Goal: Find specific page/section: Find specific page/section

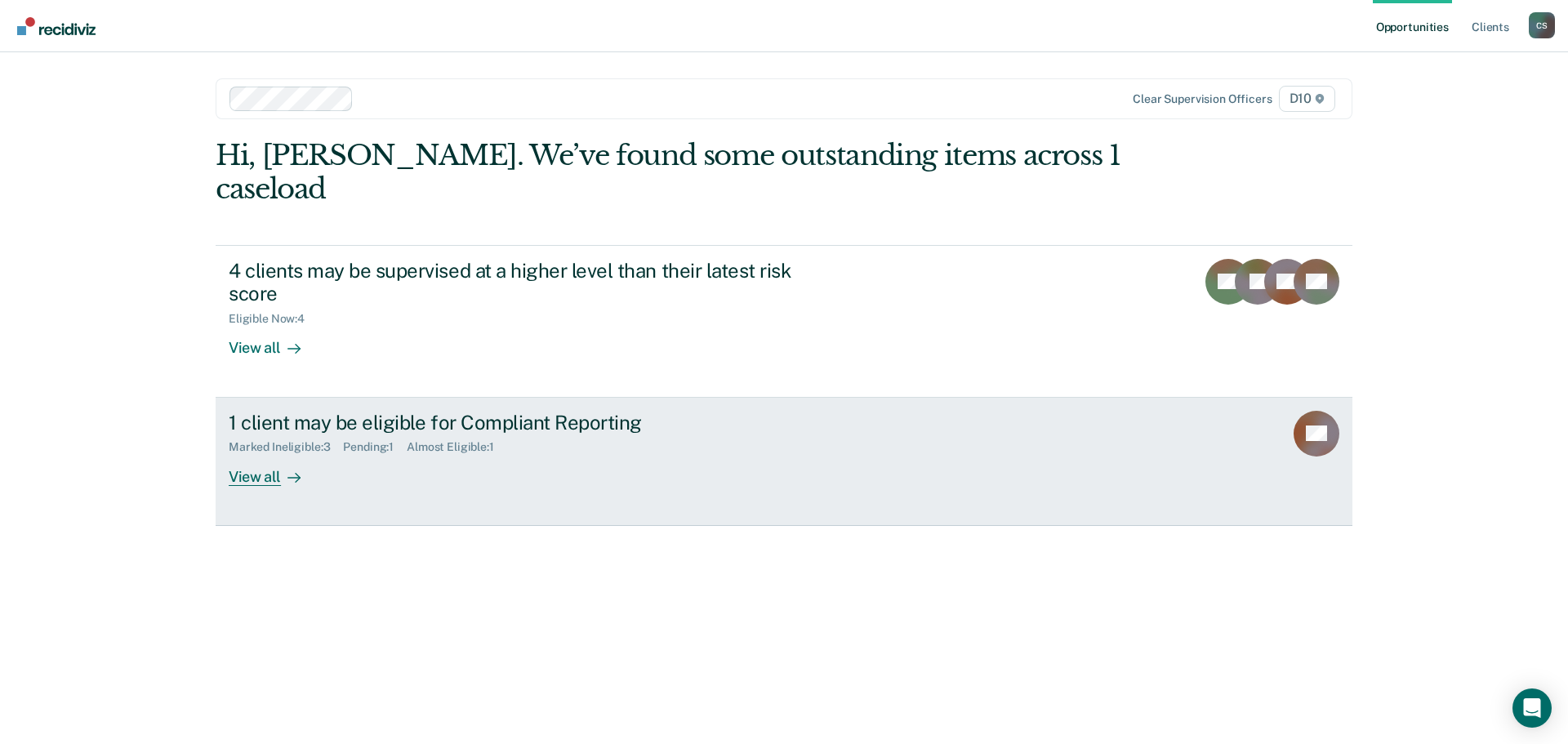
click at [280, 454] on div "View all" at bounding box center [274, 470] width 92 height 32
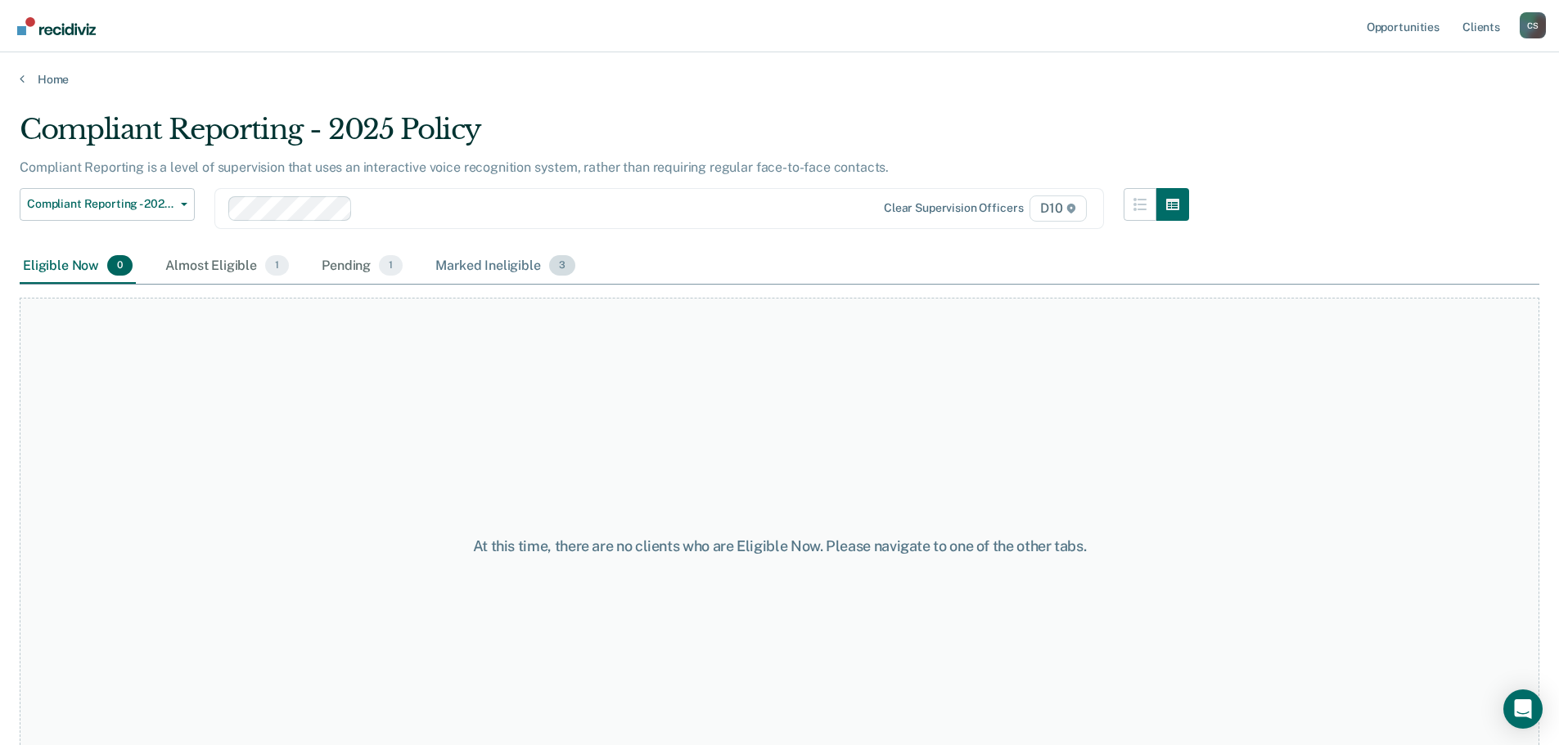
click at [499, 263] on div "Marked Ineligible 3" at bounding box center [505, 267] width 146 height 36
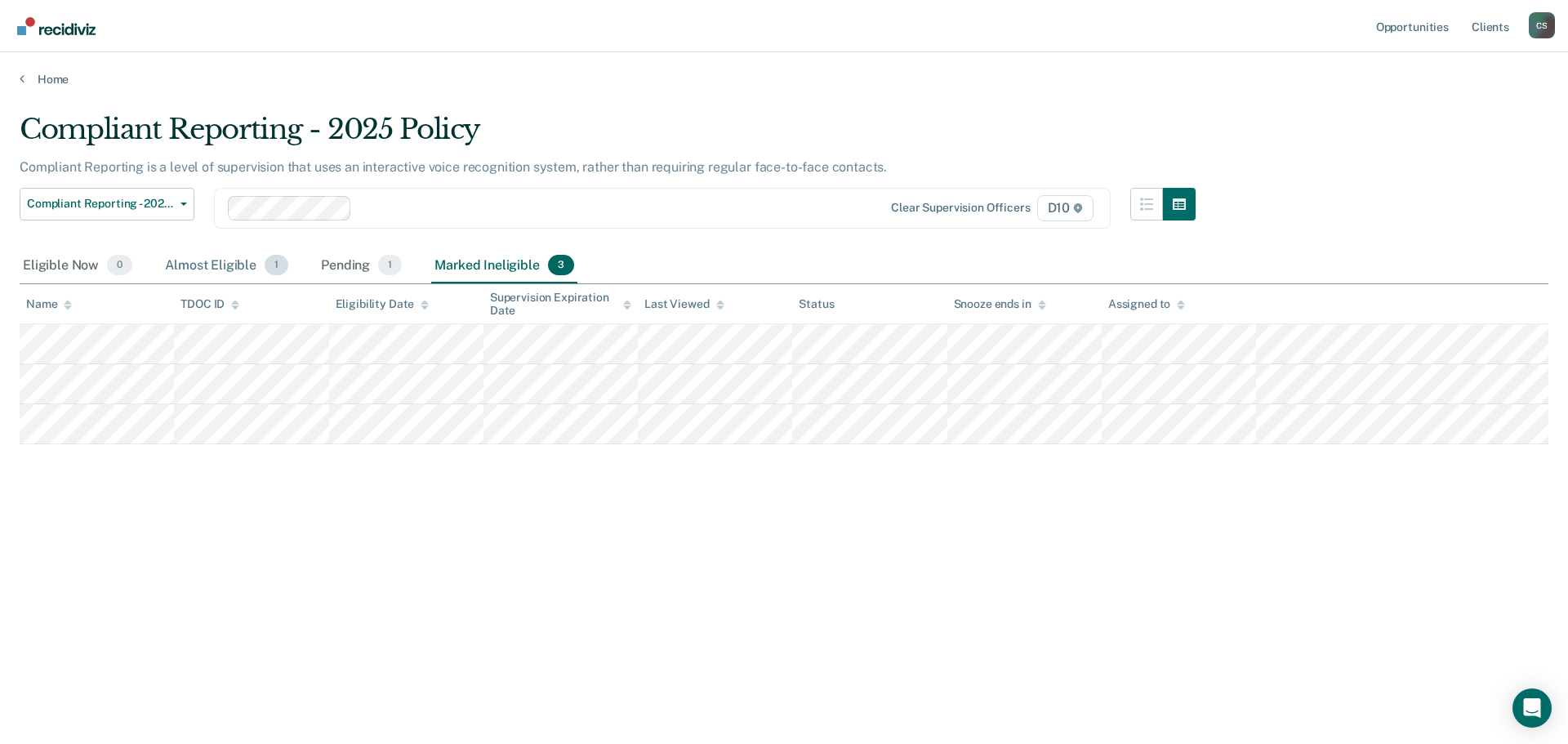
click at [239, 255] on div "Almost Eligible 1" at bounding box center [227, 267] width 130 height 36
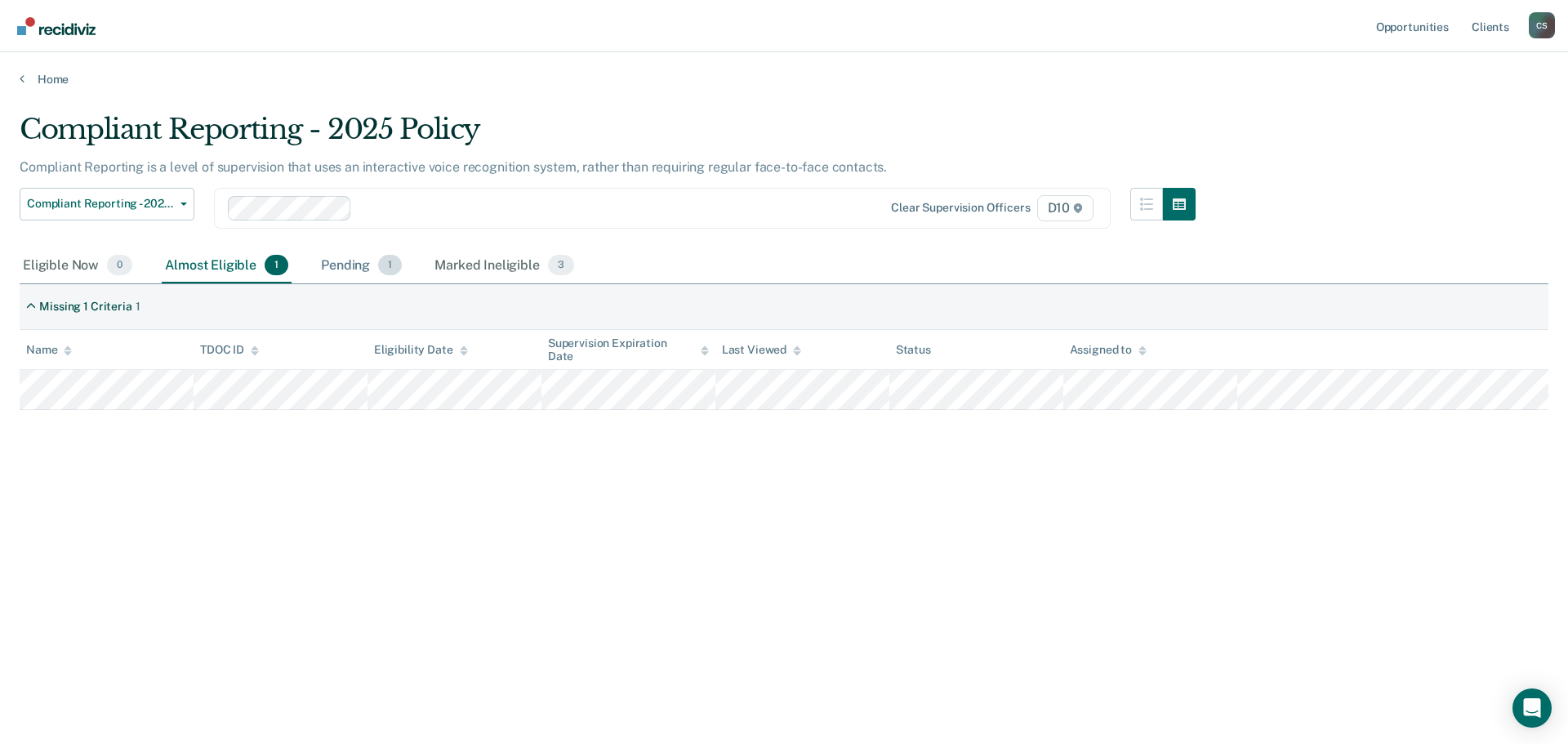
click at [331, 263] on div "Pending 1" at bounding box center [361, 267] width 88 height 36
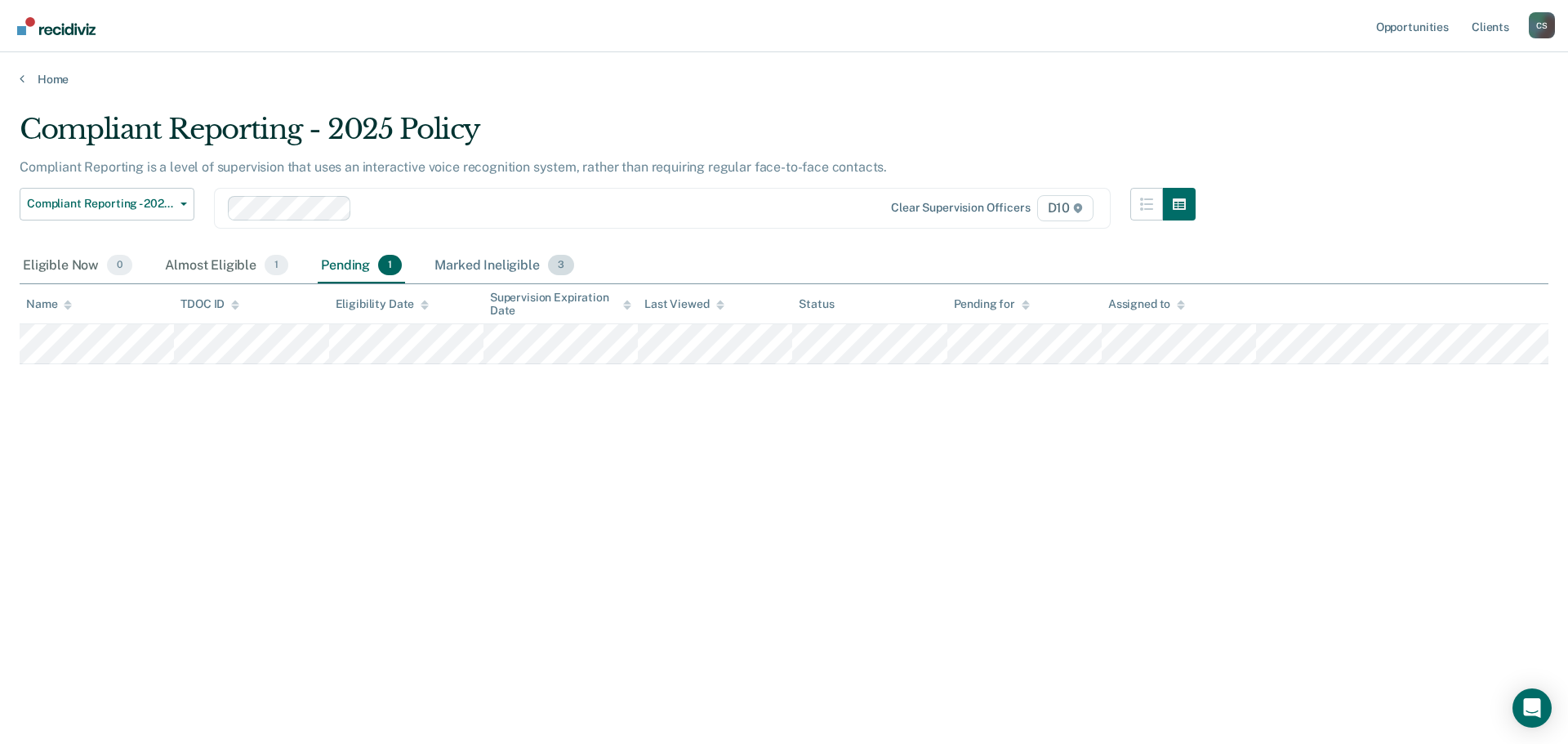
click at [475, 256] on div "Marked Ineligible 3" at bounding box center [504, 267] width 146 height 36
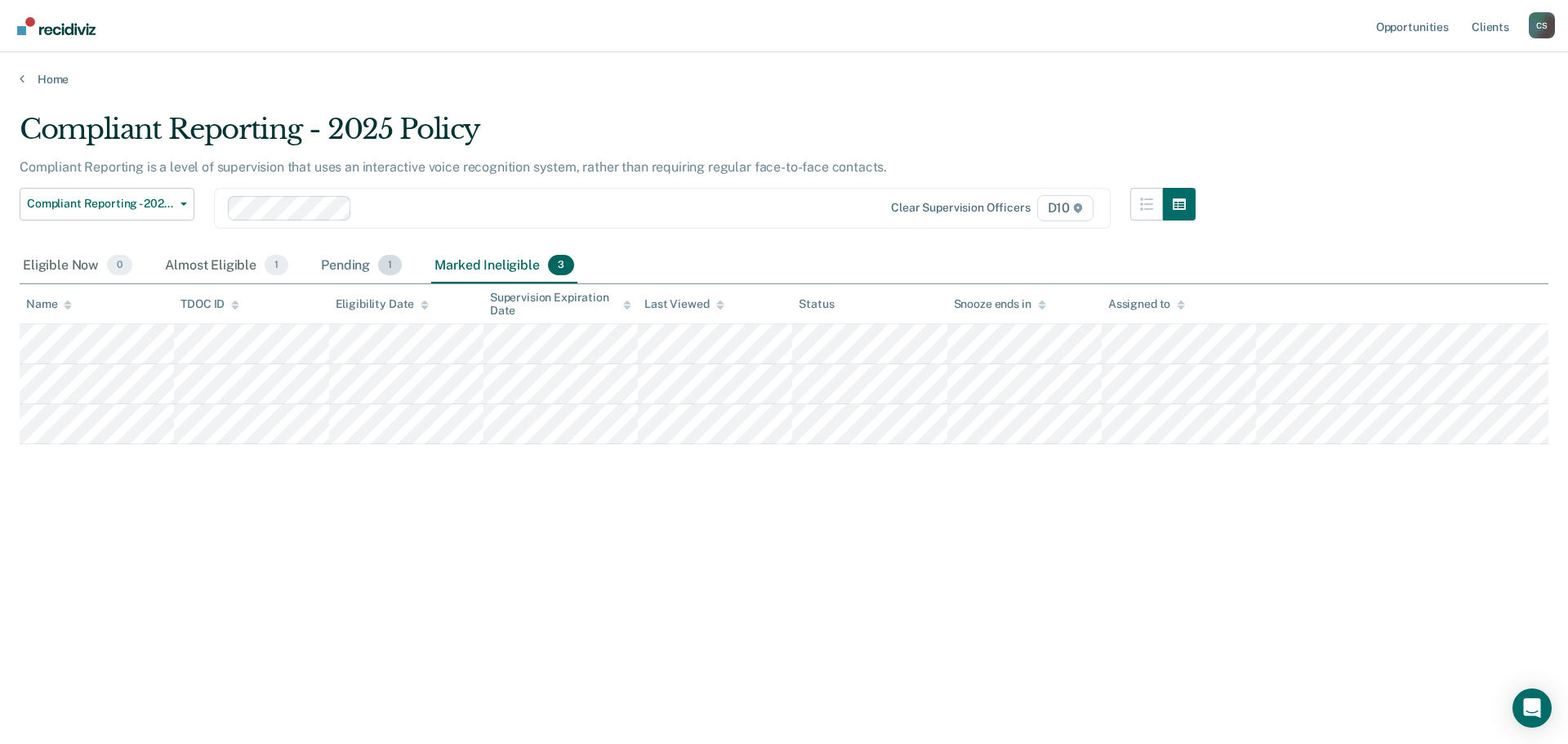
click at [357, 259] on div "Pending 1" at bounding box center [361, 267] width 88 height 36
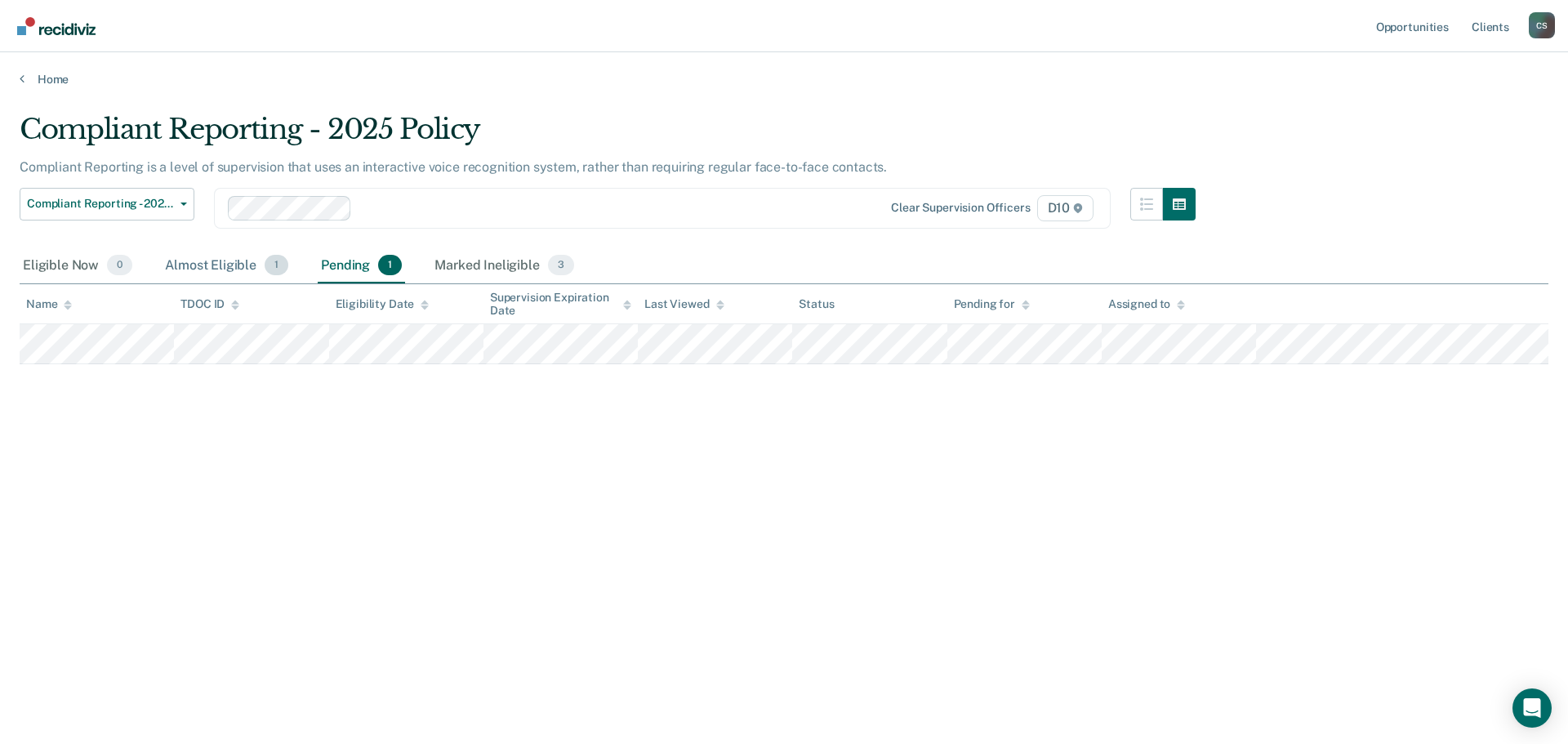
click at [232, 262] on div "Almost Eligible 1" at bounding box center [227, 267] width 130 height 36
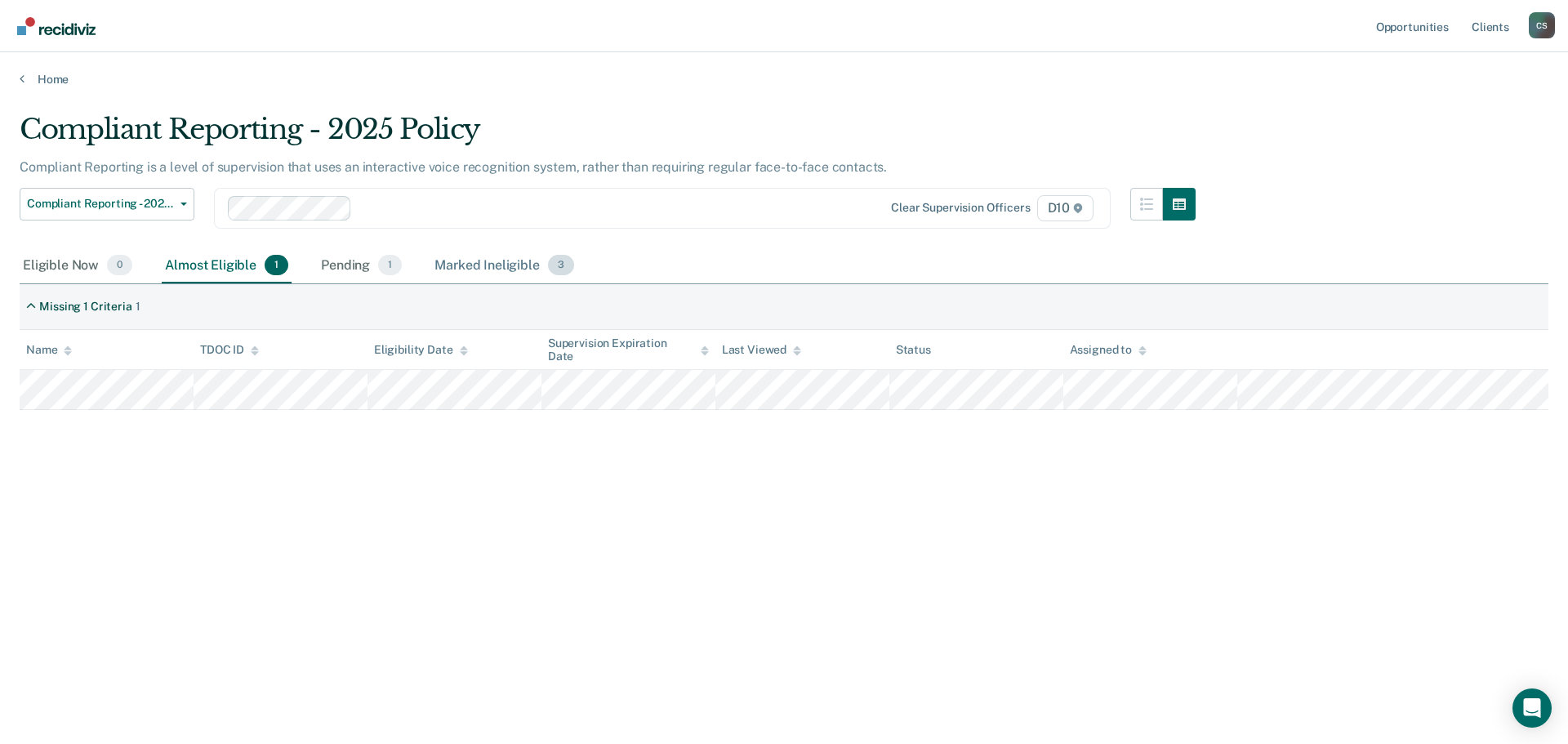
click at [470, 258] on div "Marked Ineligible 3" at bounding box center [504, 267] width 146 height 36
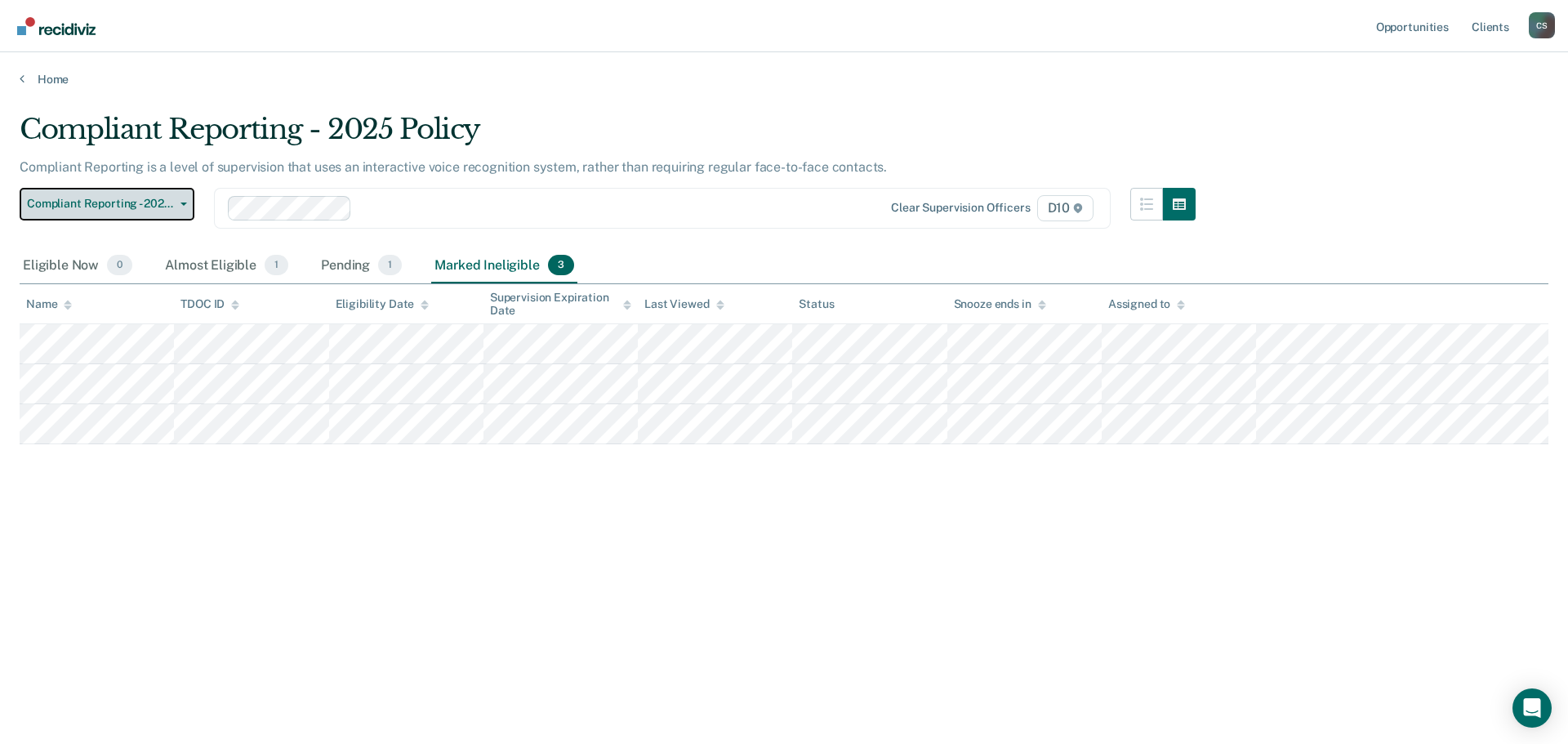
click at [186, 201] on button "Compliant Reporting - 2025 Policy" at bounding box center [107, 204] width 175 height 33
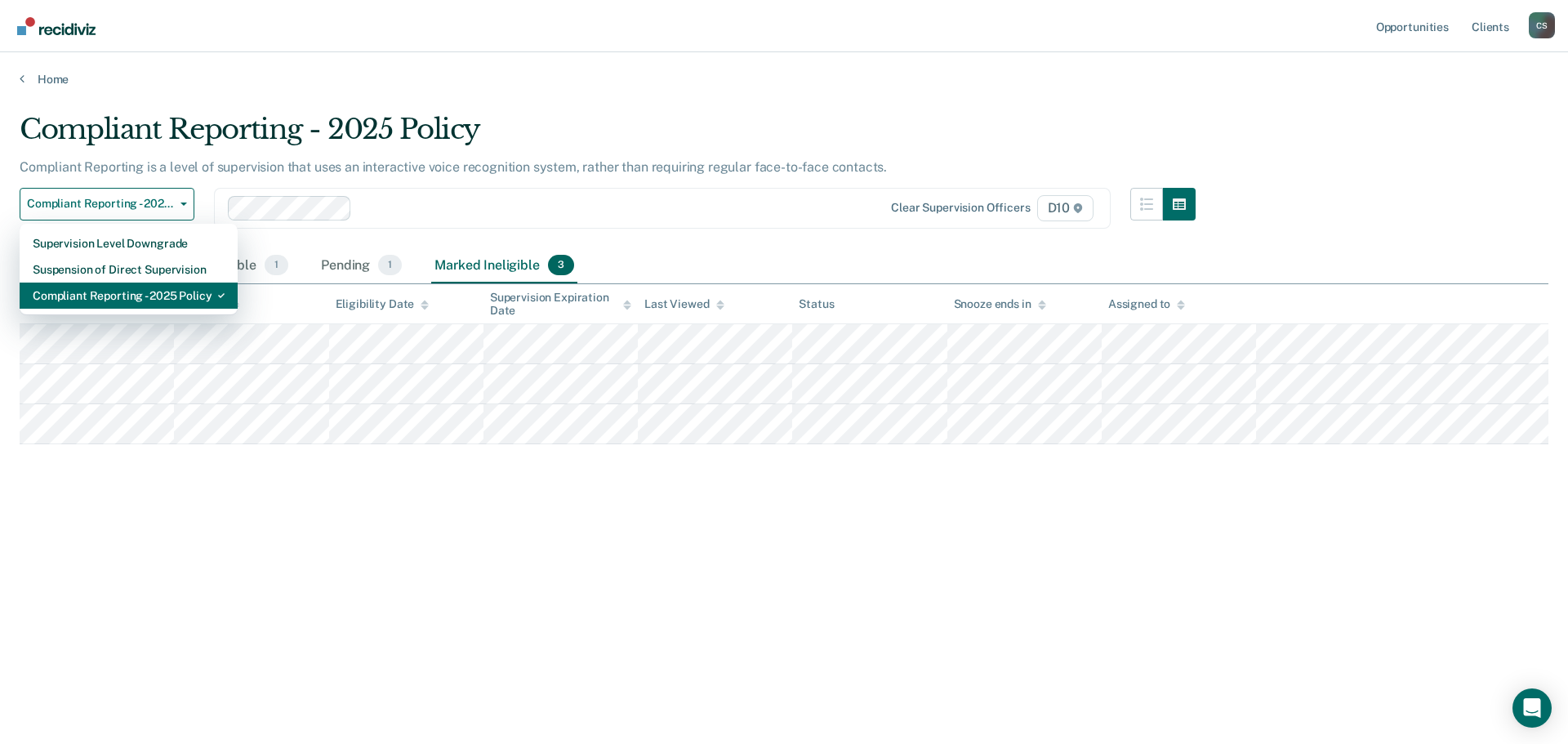
click at [168, 293] on div "Compliant Reporting - 2025 Policy" at bounding box center [129, 296] width 192 height 26
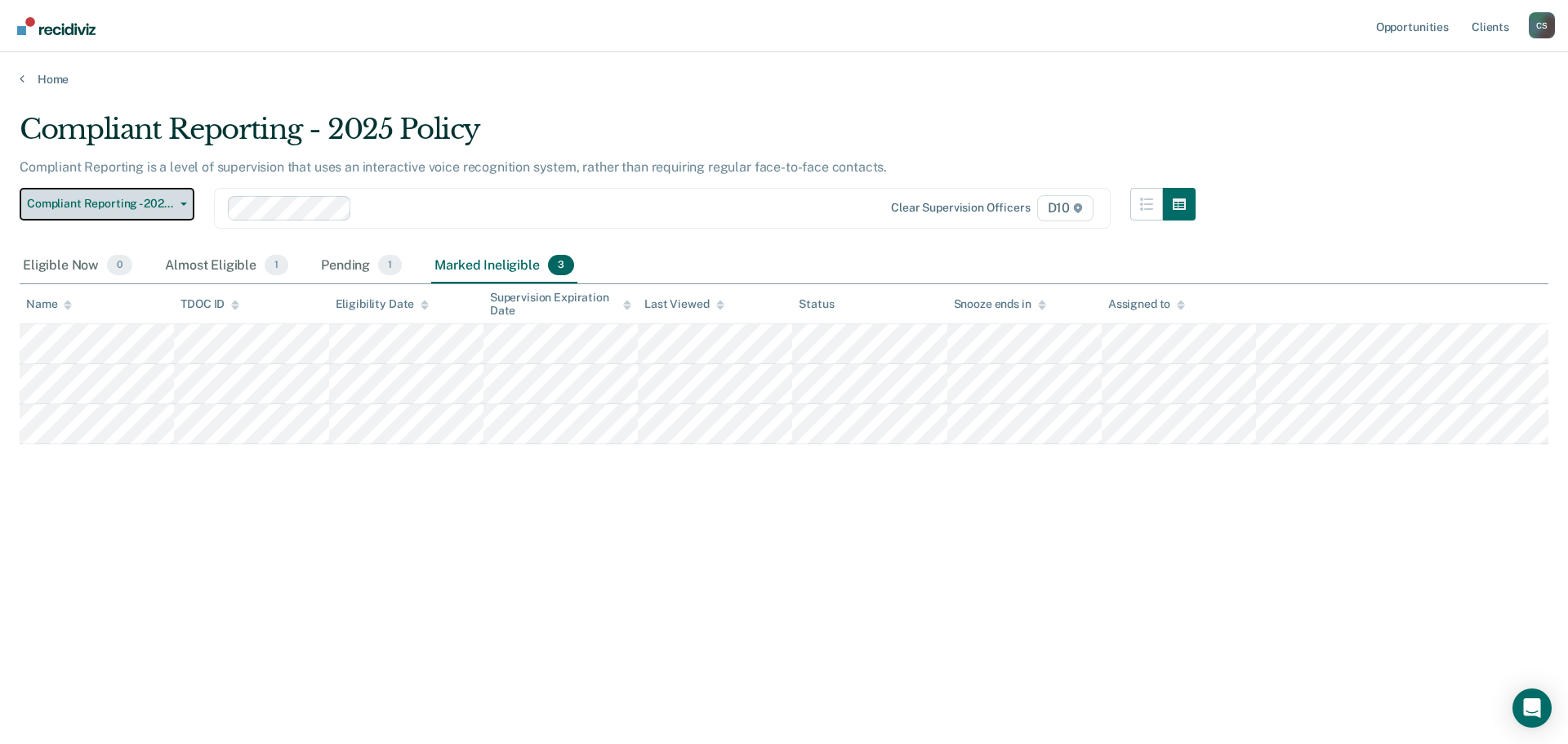
click at [161, 216] on button "Compliant Reporting - 2025 Policy" at bounding box center [107, 204] width 175 height 33
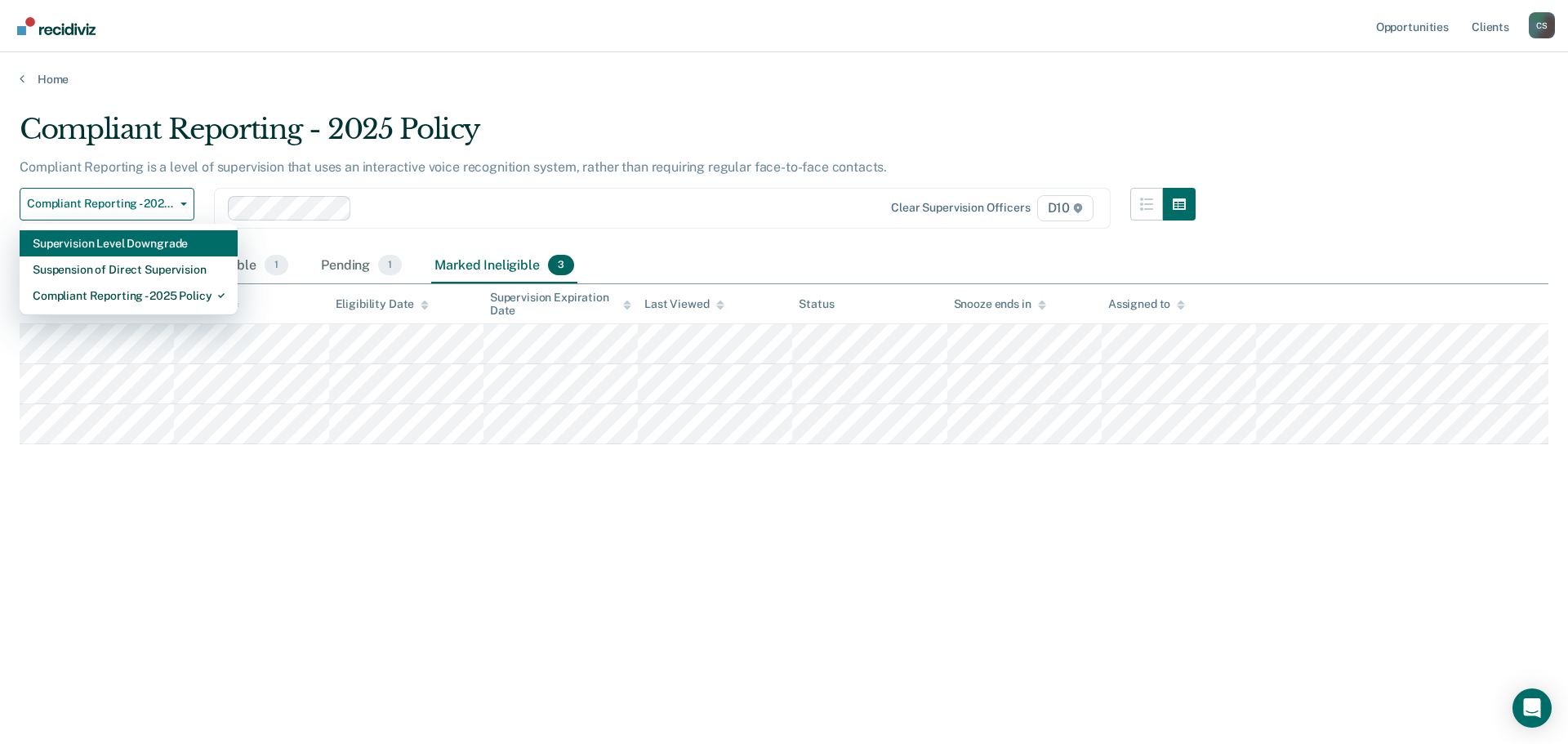
click at [160, 251] on div "Supervision Level Downgrade" at bounding box center [129, 244] width 192 height 26
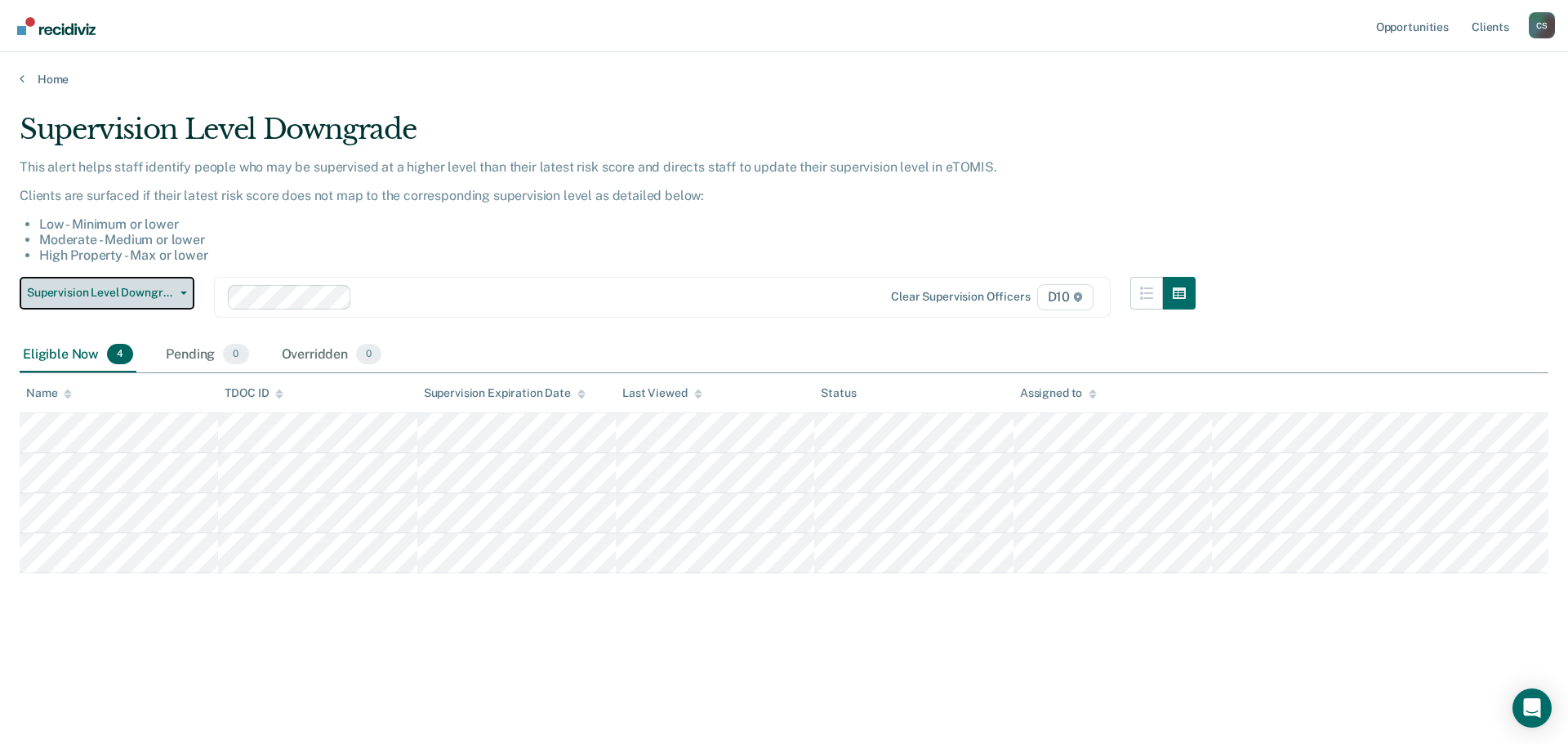
click at [185, 295] on button "Supervision Level Downgrade" at bounding box center [107, 293] width 175 height 33
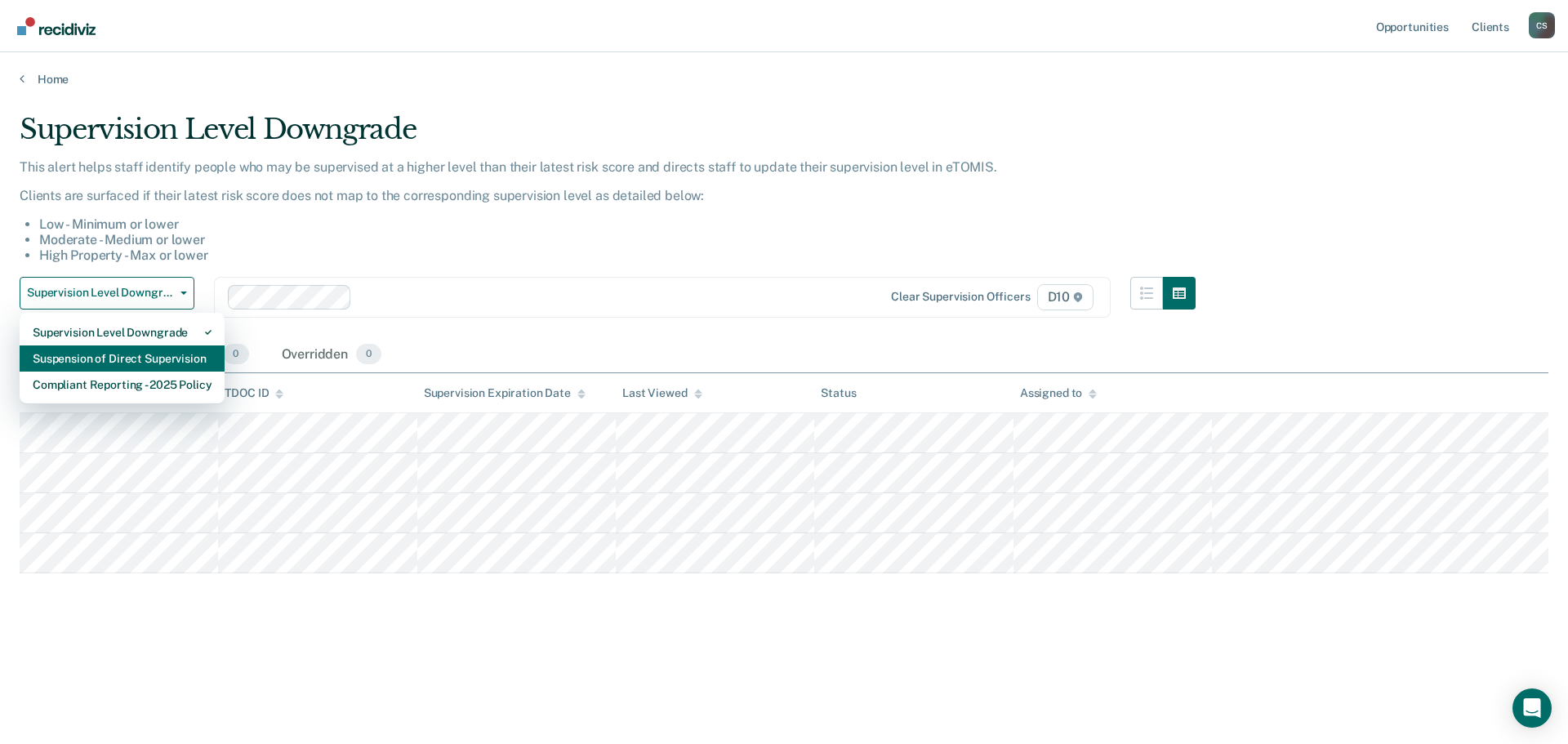
click at [172, 350] on div "Suspension of Direct Supervision" at bounding box center [122, 359] width 179 height 26
